Goal: Transaction & Acquisition: Obtain resource

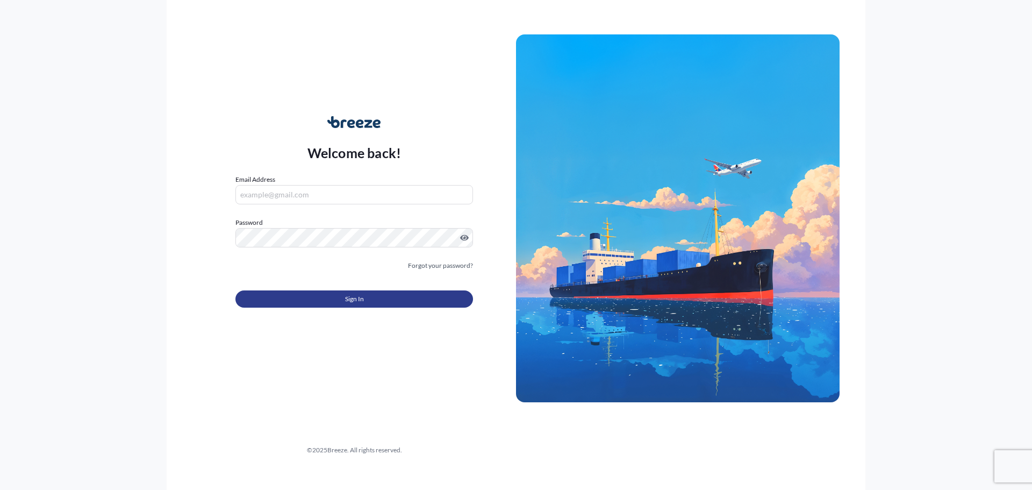
type input "[PERSON_NAME][EMAIL_ADDRESS][DOMAIN_NAME]"
click at [299, 298] on button "Sign In" at bounding box center [355, 298] width 238 height 17
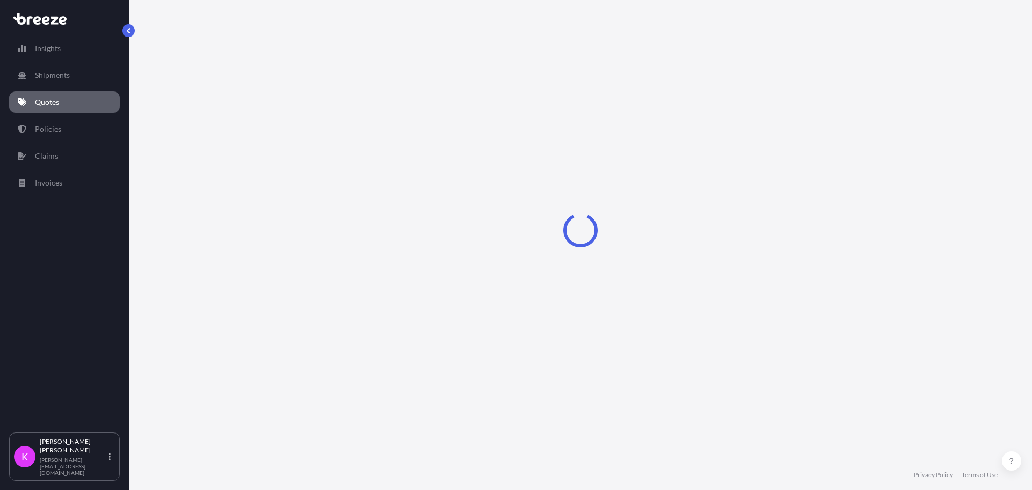
select select "Sea"
select select "1"
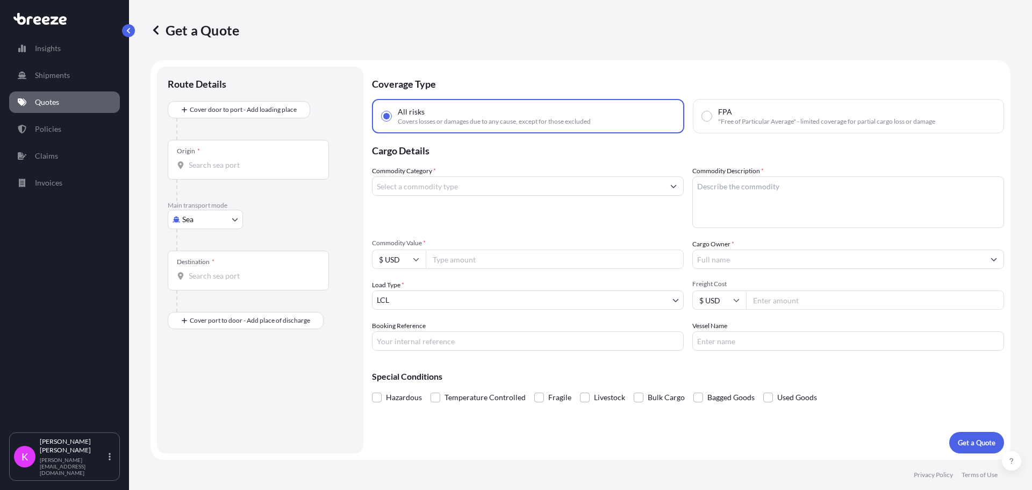
click at [233, 218] on body "Insights Shipments Quotes Policies Claims Invoices K [PERSON_NAME] [PERSON_NAME…" at bounding box center [516, 245] width 1032 height 490
click at [217, 286] on div "Road" at bounding box center [205, 285] width 67 height 19
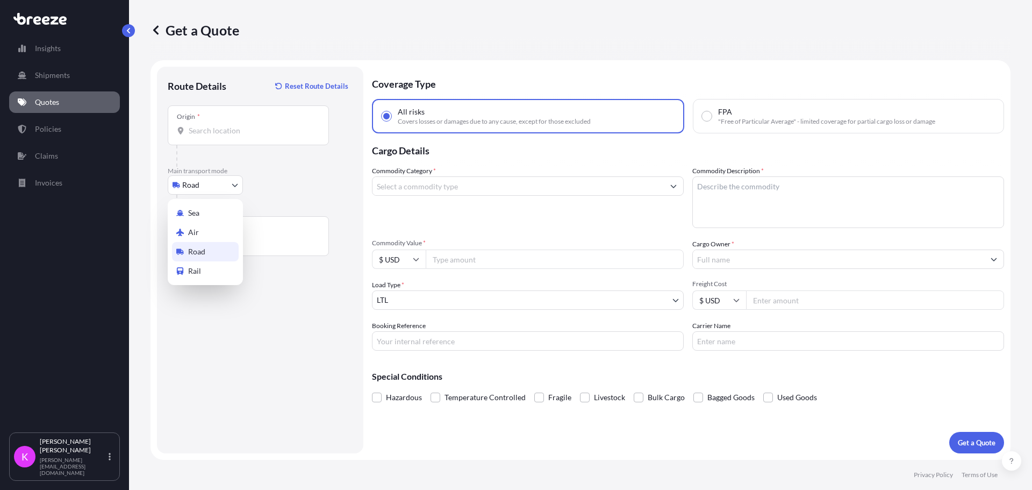
click at [213, 191] on body "Insights Shipments Quotes Policies Claims Invoices K [PERSON_NAME] [PERSON_NAME…" at bounding box center [516, 245] width 1032 height 490
click at [196, 226] on div "Air" at bounding box center [205, 232] width 67 height 19
select select "Air"
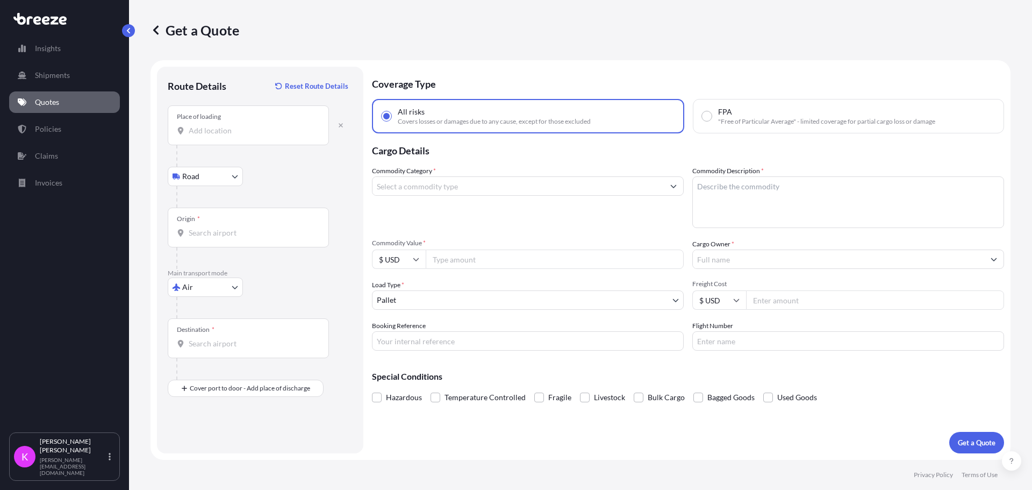
click at [222, 139] on div "Place of loading" at bounding box center [248, 125] width 161 height 40
click at [222, 136] on input "Place of loading" at bounding box center [252, 130] width 127 height 11
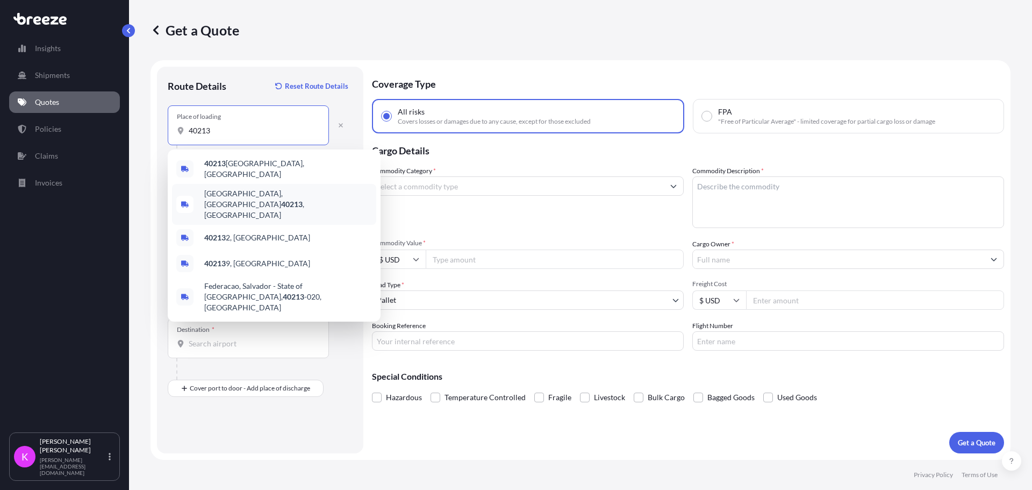
click at [265, 198] on div "[GEOGRAPHIC_DATA] , [GEOGRAPHIC_DATA]" at bounding box center [274, 204] width 204 height 41
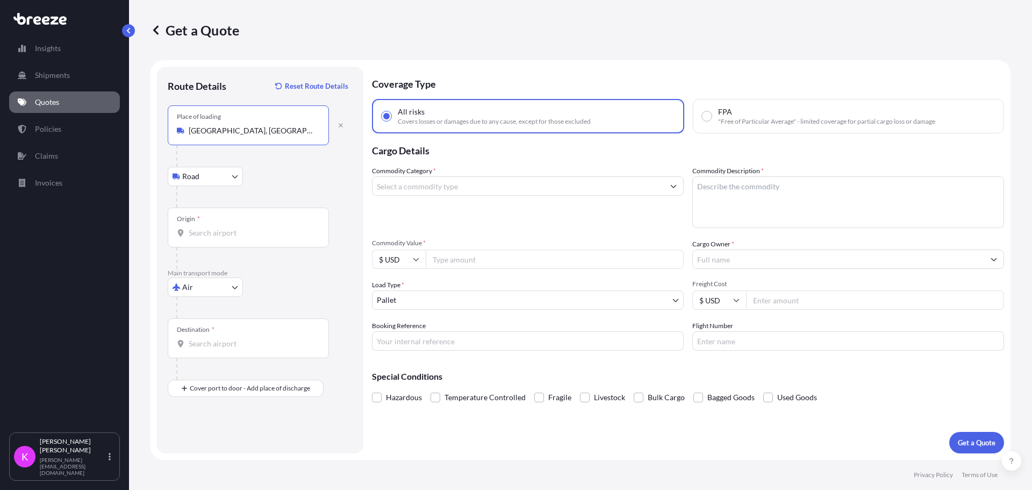
type input "[GEOGRAPHIC_DATA], [GEOGRAPHIC_DATA]"
click at [234, 223] on div "Origin *" at bounding box center [248, 228] width 161 height 40
click at [234, 227] on input "Origin *" at bounding box center [252, 232] width 127 height 11
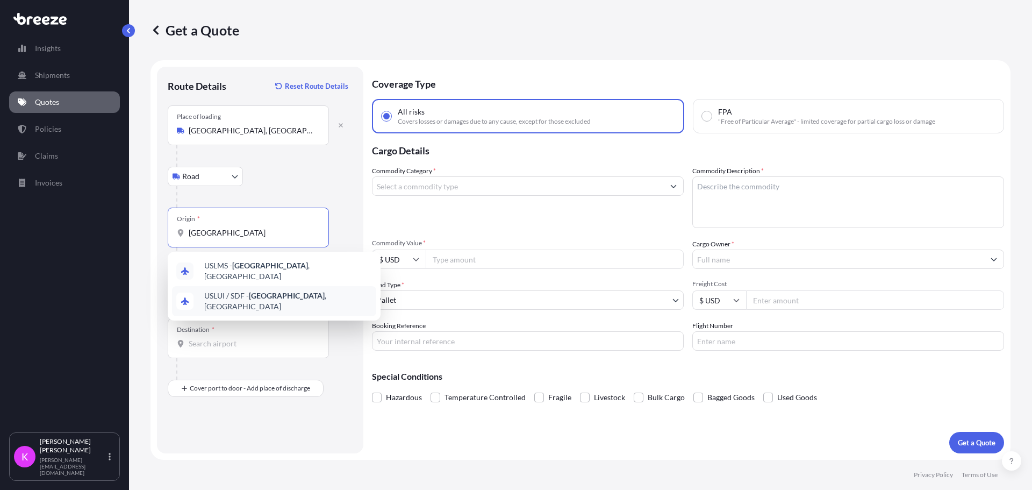
click at [244, 300] on div "USLUI / SDF - [GEOGRAPHIC_DATA] , [GEOGRAPHIC_DATA]" at bounding box center [274, 301] width 204 height 30
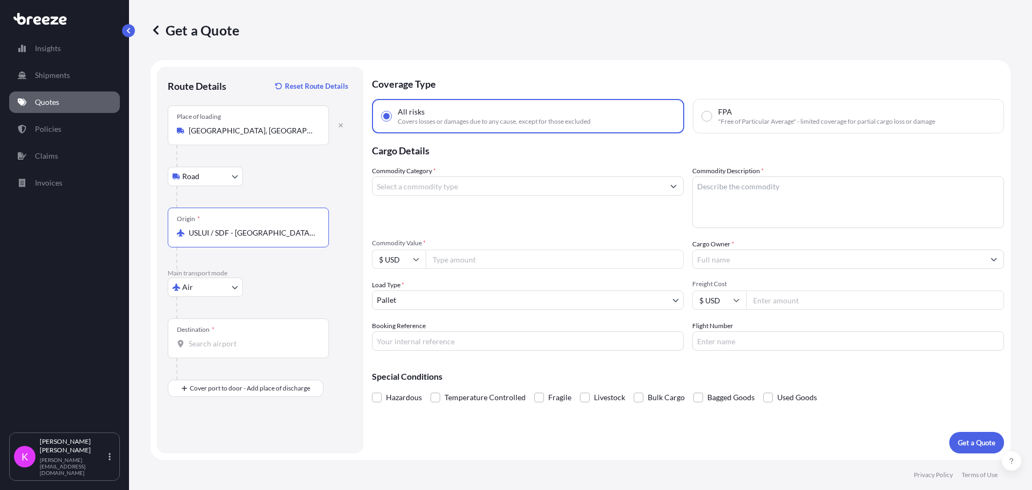
type input "USLUI / SDF - [GEOGRAPHIC_DATA], [GEOGRAPHIC_DATA]"
click at [226, 353] on div "Destination *" at bounding box center [248, 338] width 161 height 40
click at [226, 349] on input "Destination *" at bounding box center [252, 343] width 127 height 11
type input "USANC - Anchorage, [GEOGRAPHIC_DATA]"
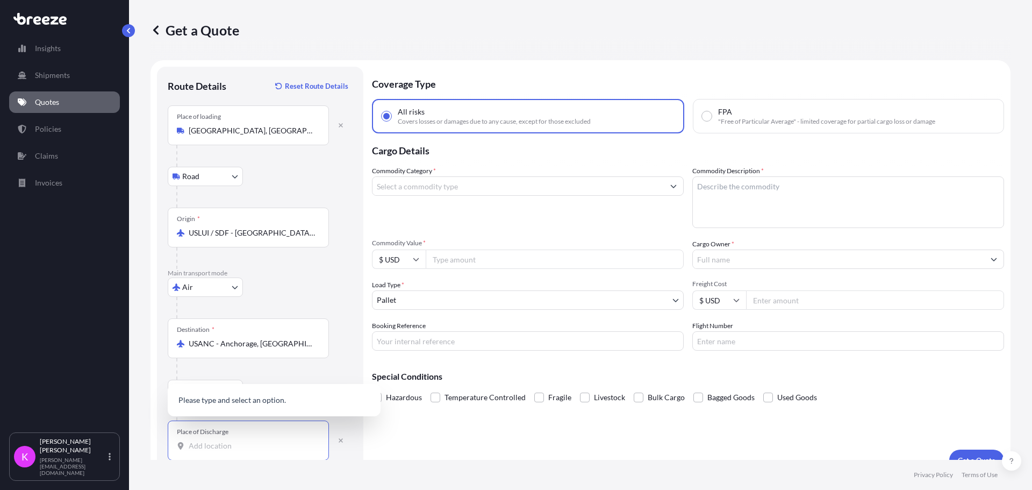
click at [239, 441] on input "Place of Discharge" at bounding box center [252, 445] width 127 height 11
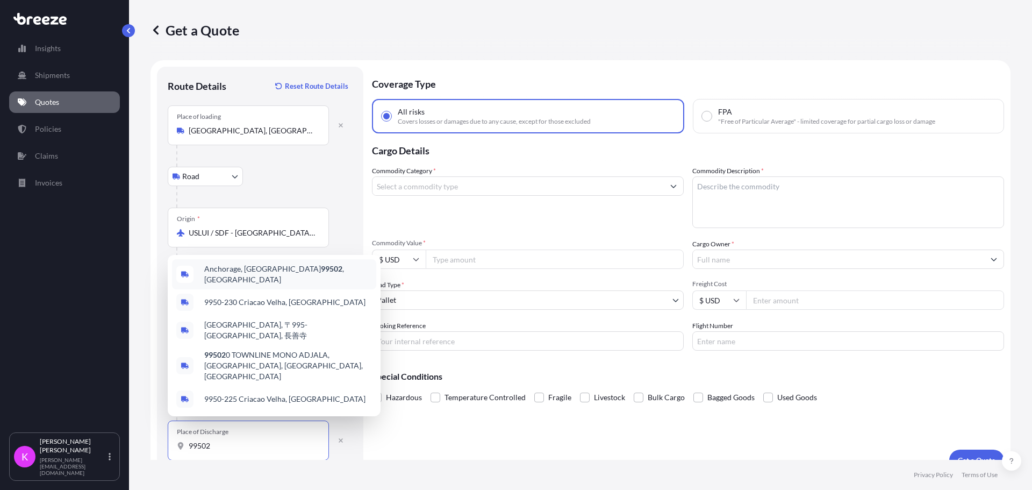
click at [244, 289] on div "Anchorage, AK 99502 , [GEOGRAPHIC_DATA]" at bounding box center [274, 274] width 204 height 30
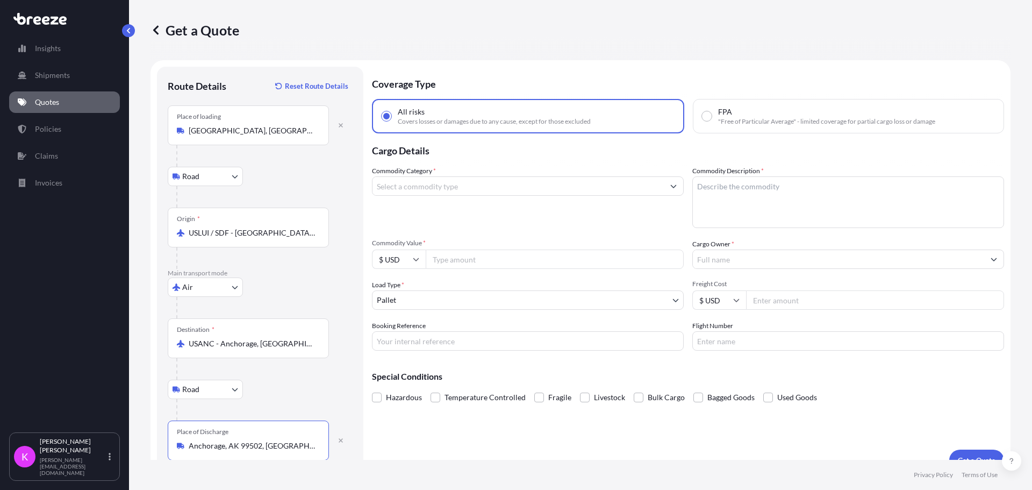
type input "Anchorage, AK 99502, [GEOGRAPHIC_DATA]"
click at [395, 179] on input "Commodity Category *" at bounding box center [518, 185] width 291 height 19
type input "TV"
click at [484, 260] on input "Commodity Value *" at bounding box center [555, 259] width 258 height 19
type input "4032.26"
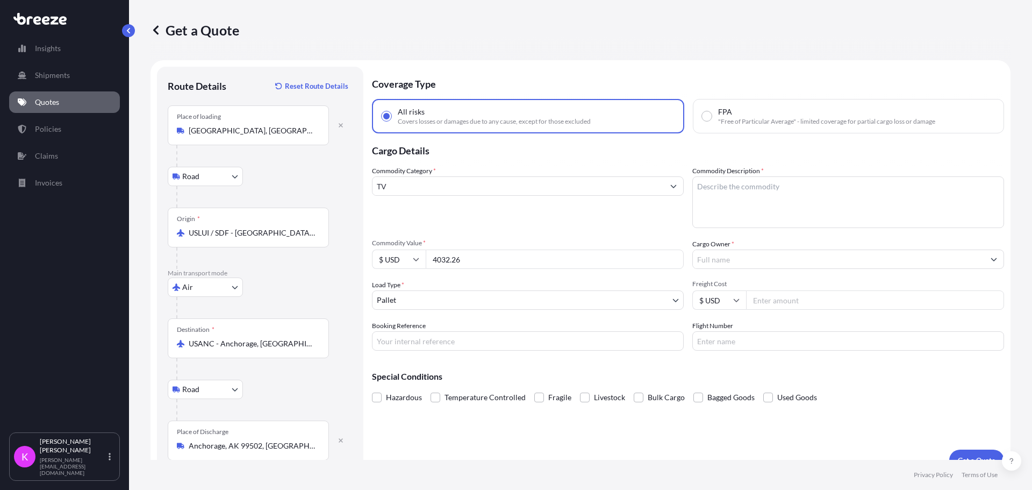
click at [872, 261] on input "Cargo Owner *" at bounding box center [838, 259] width 291 height 19
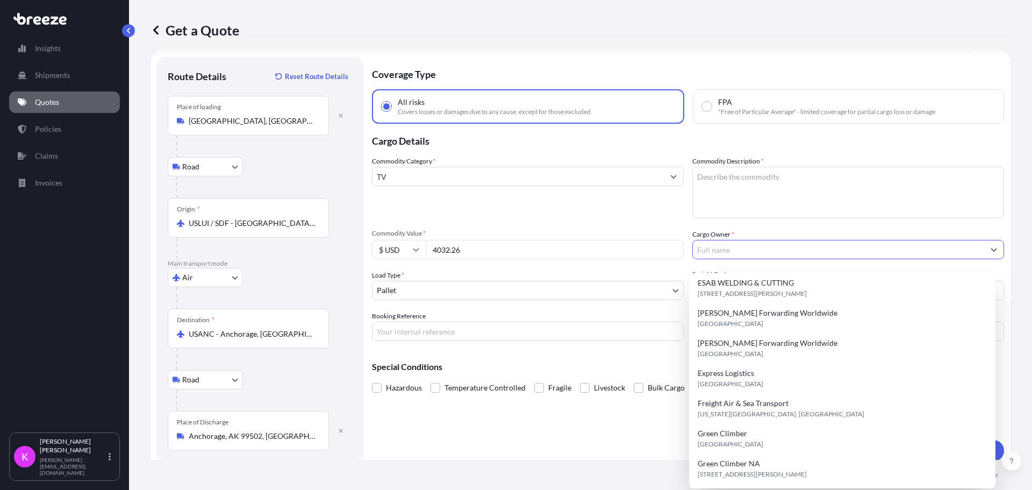
scroll to position [18, 0]
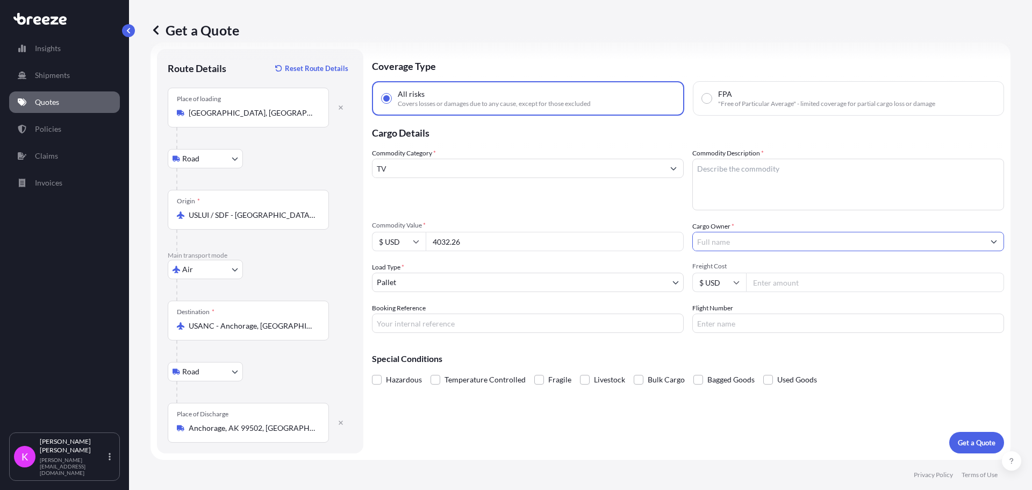
click at [748, 243] on input "Cargo Owner *" at bounding box center [838, 241] width 291 height 19
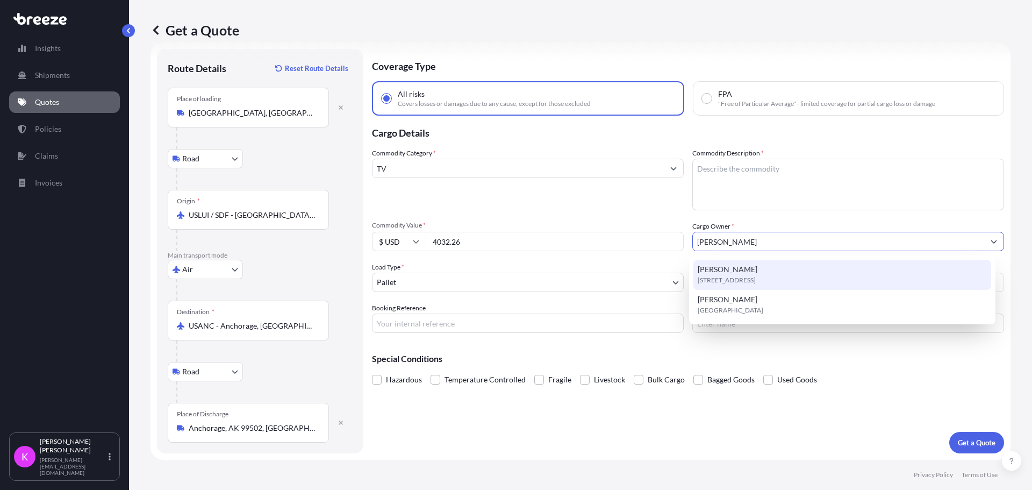
click at [750, 280] on span "[STREET_ADDRESS]" at bounding box center [727, 280] width 58 height 11
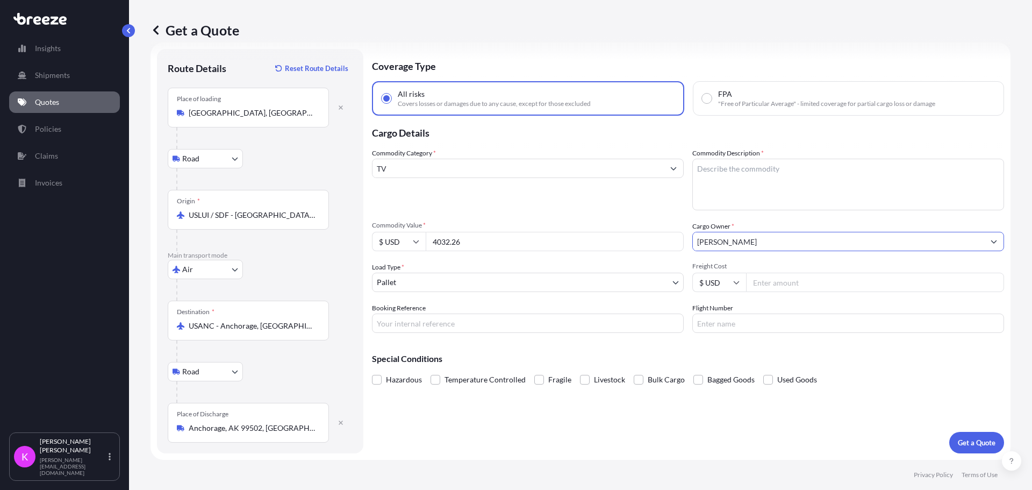
type input "[PERSON_NAME]"
click at [749, 176] on textarea "Commodity Description *" at bounding box center [849, 185] width 312 height 52
type textarea "TV"
click at [959, 441] on p "Get a Quote" at bounding box center [977, 442] width 38 height 11
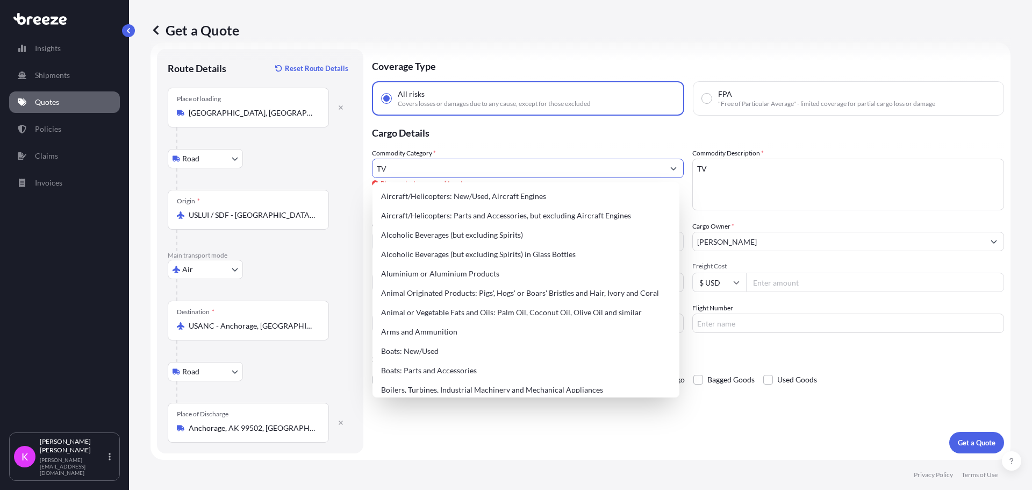
click at [444, 166] on input "TV" at bounding box center [518, 168] width 291 height 19
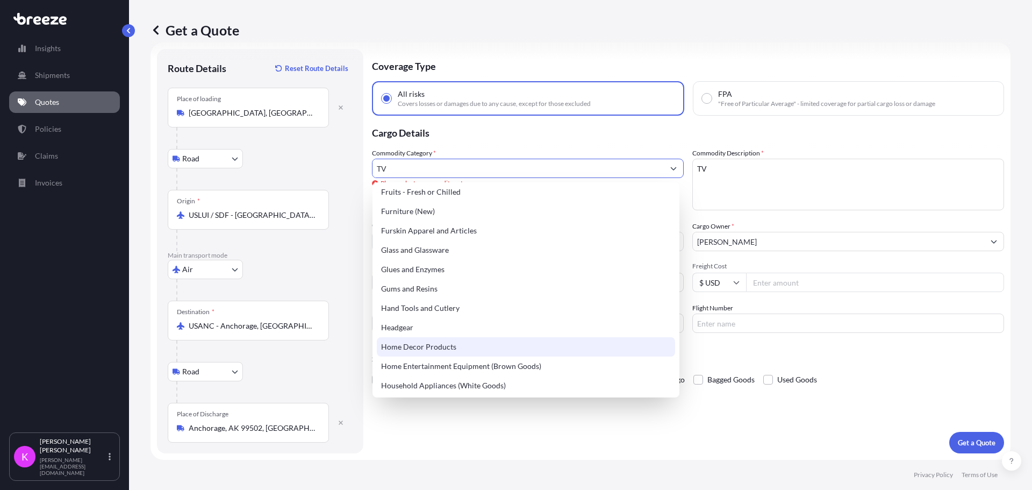
scroll to position [968, 0]
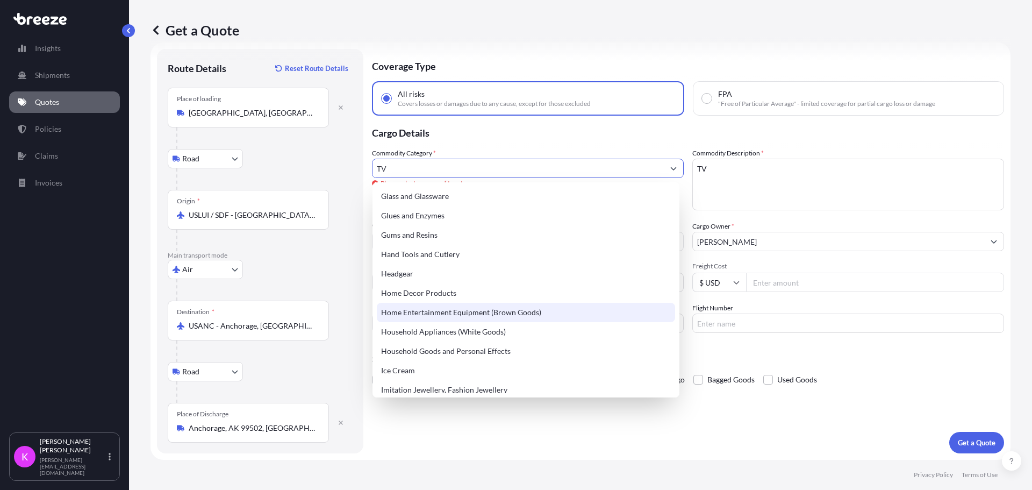
click at [485, 313] on div "Home Entertainment Equipment (Brown Goods)" at bounding box center [526, 312] width 298 height 19
type input "Home Entertainment Equipment (Brown Goods)"
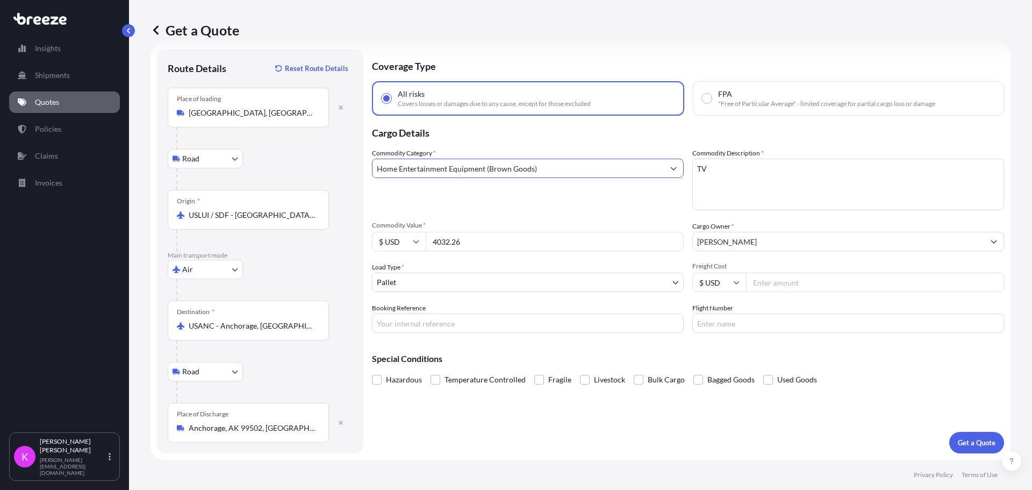
click at [664, 170] on button "Show suggestions" at bounding box center [673, 168] width 19 height 19
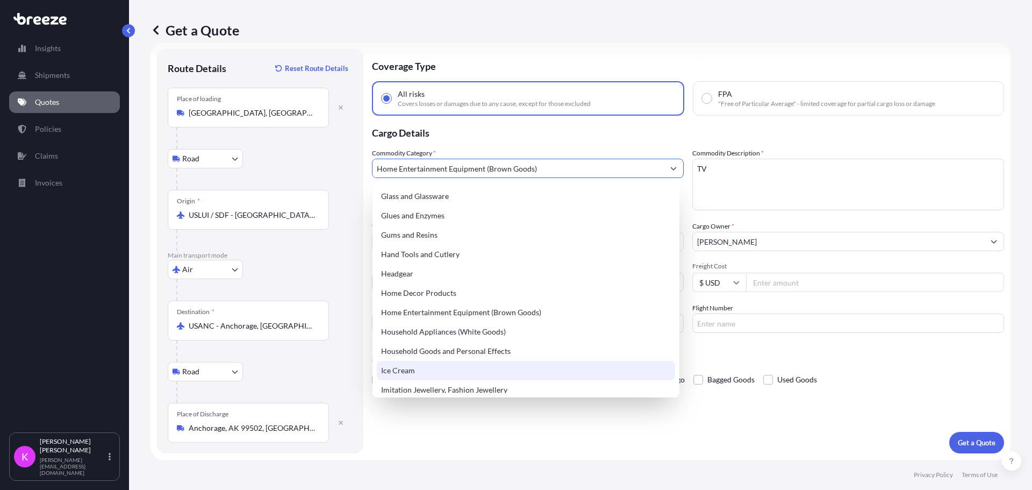
click at [883, 447] on div "Coverage Type All risks Covers losses or damages due to any cause, except for t…" at bounding box center [688, 251] width 632 height 404
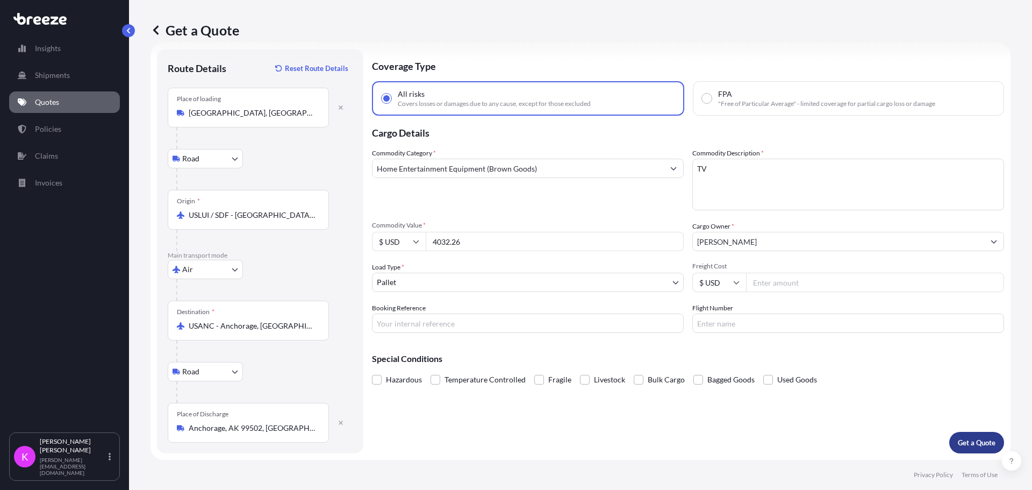
click at [958, 439] on p "Get a Quote" at bounding box center [977, 442] width 38 height 11
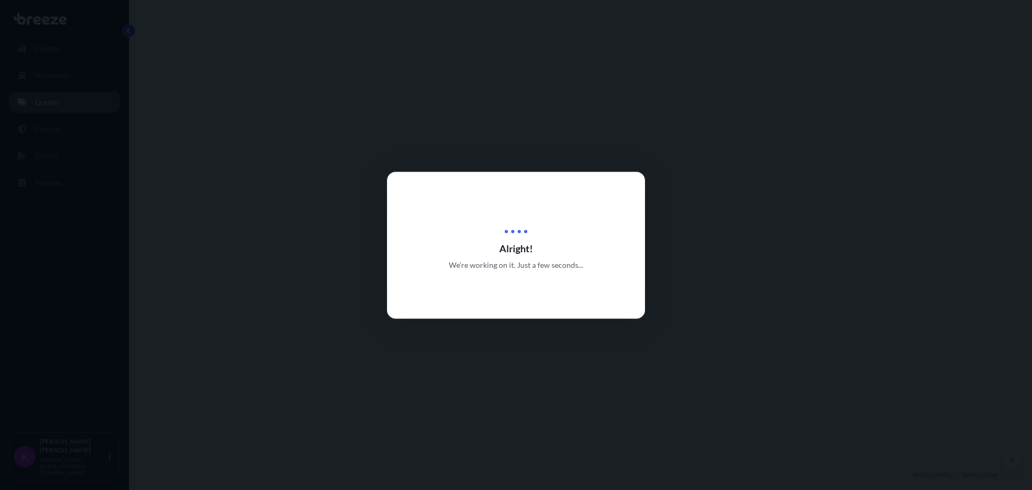
select select "Road"
select select "Air"
select select "Road"
select select "1"
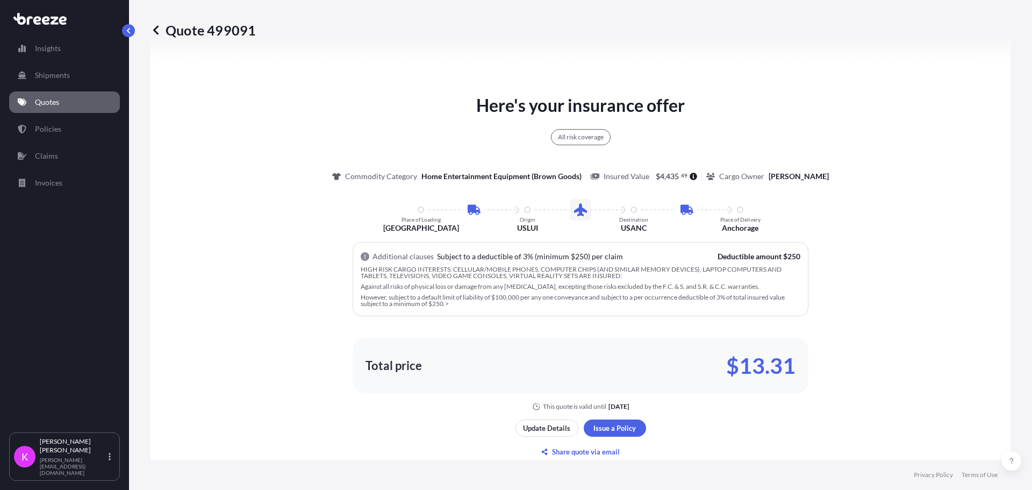
scroll to position [645, 0]
